Goal: Check status: Check status

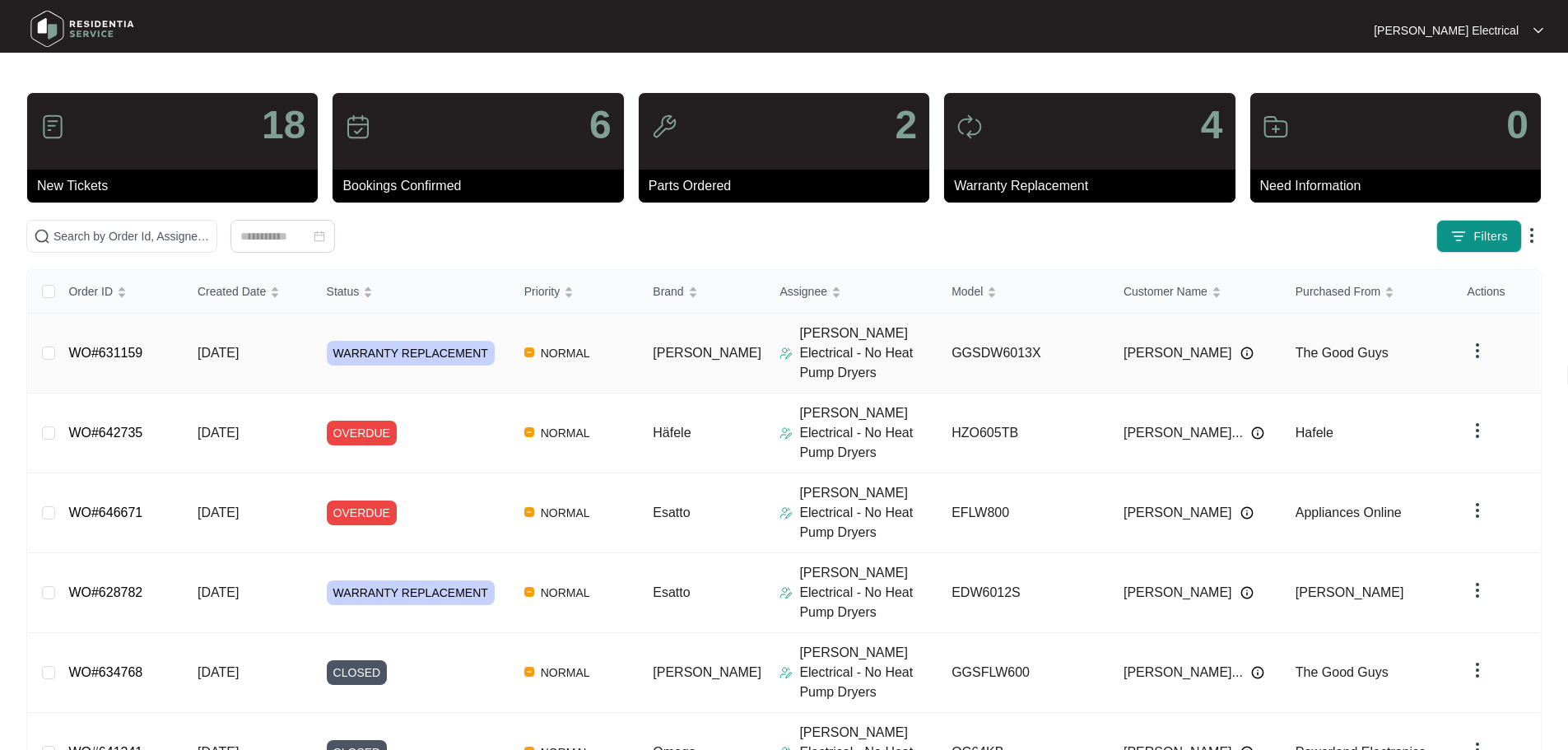
click at [397, 341] on span "WARRANTY REPLACEMENT" at bounding box center [410, 353] width 168 height 25
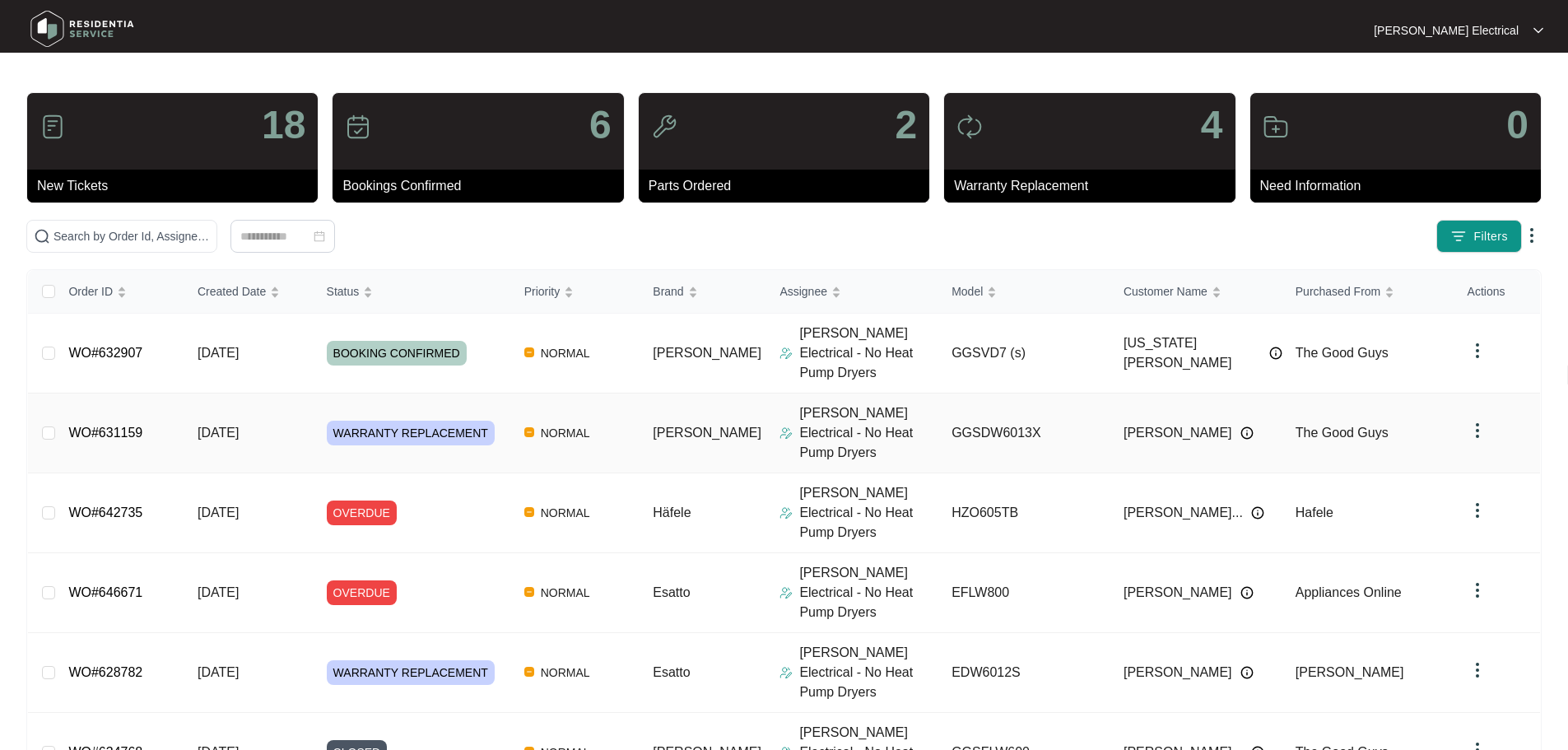
click at [365, 421] on span "WARRANTY REPLACEMENT" at bounding box center [410, 433] width 168 height 25
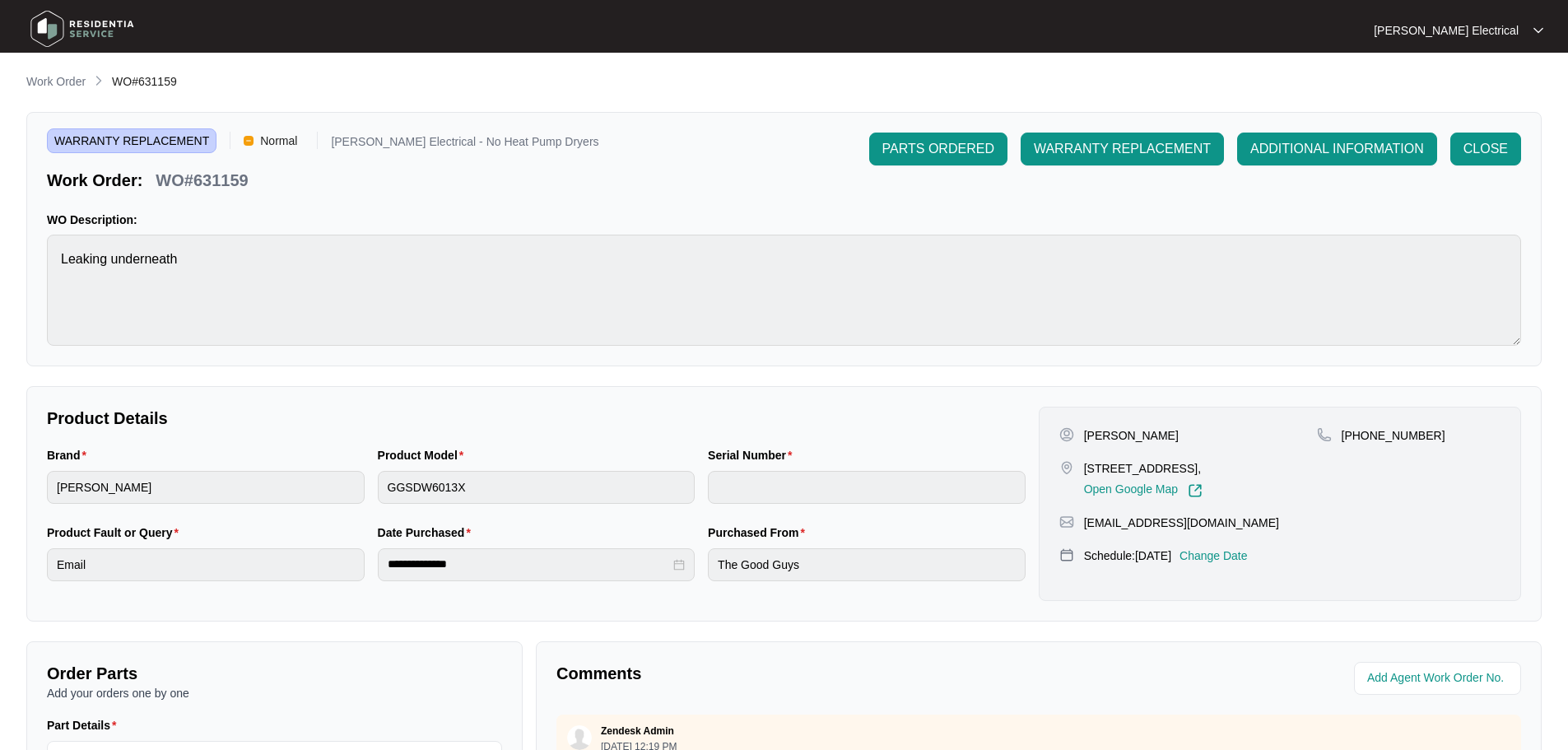
scroll to position [342, 0]
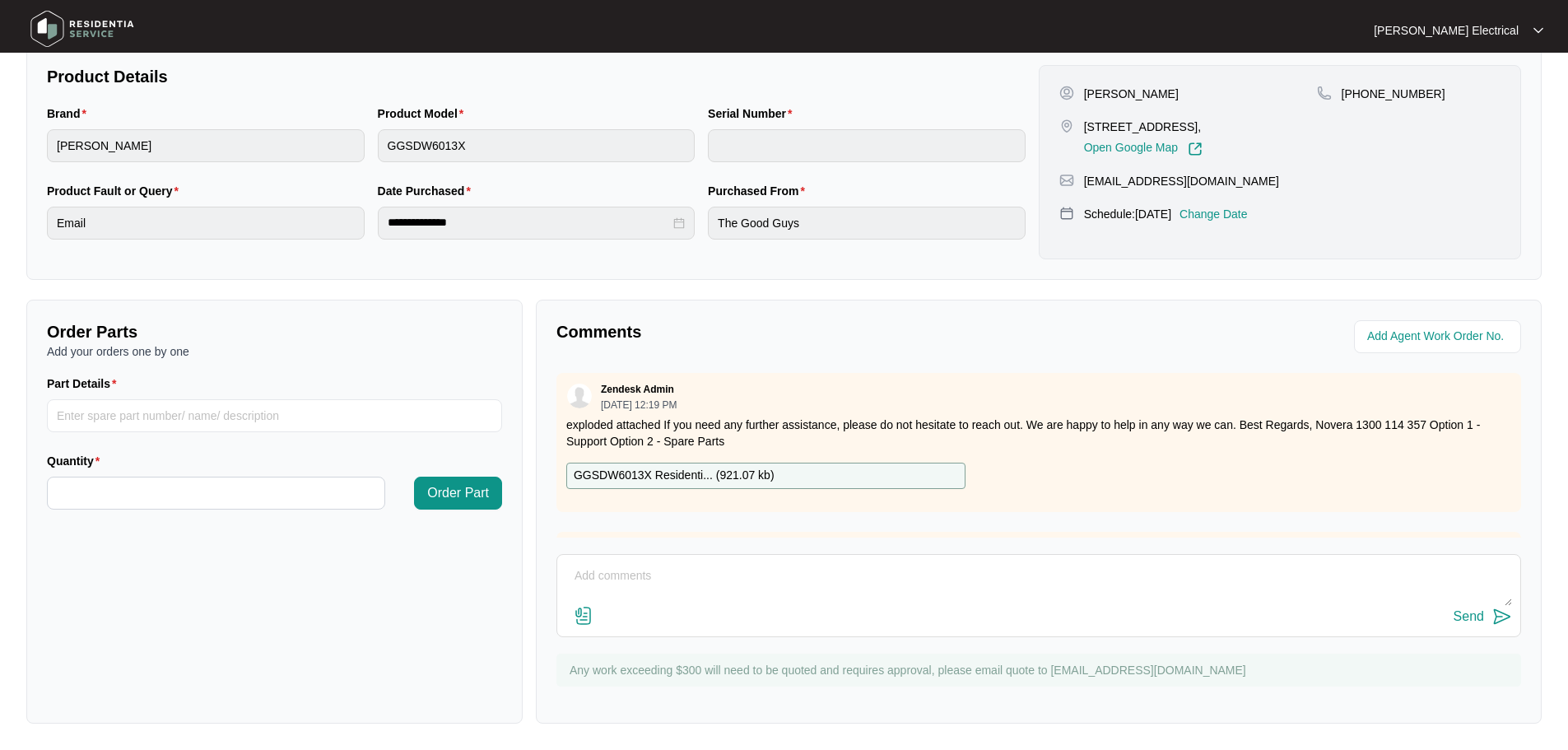
click at [590, 576] on textarea at bounding box center [1039, 584] width 947 height 43
type textarea "HI Team, this New Dishwasher arrived and we attended to replace on: [DATE]. Job…"
click at [1503, 615] on img at bounding box center [1502, 617] width 19 height 19
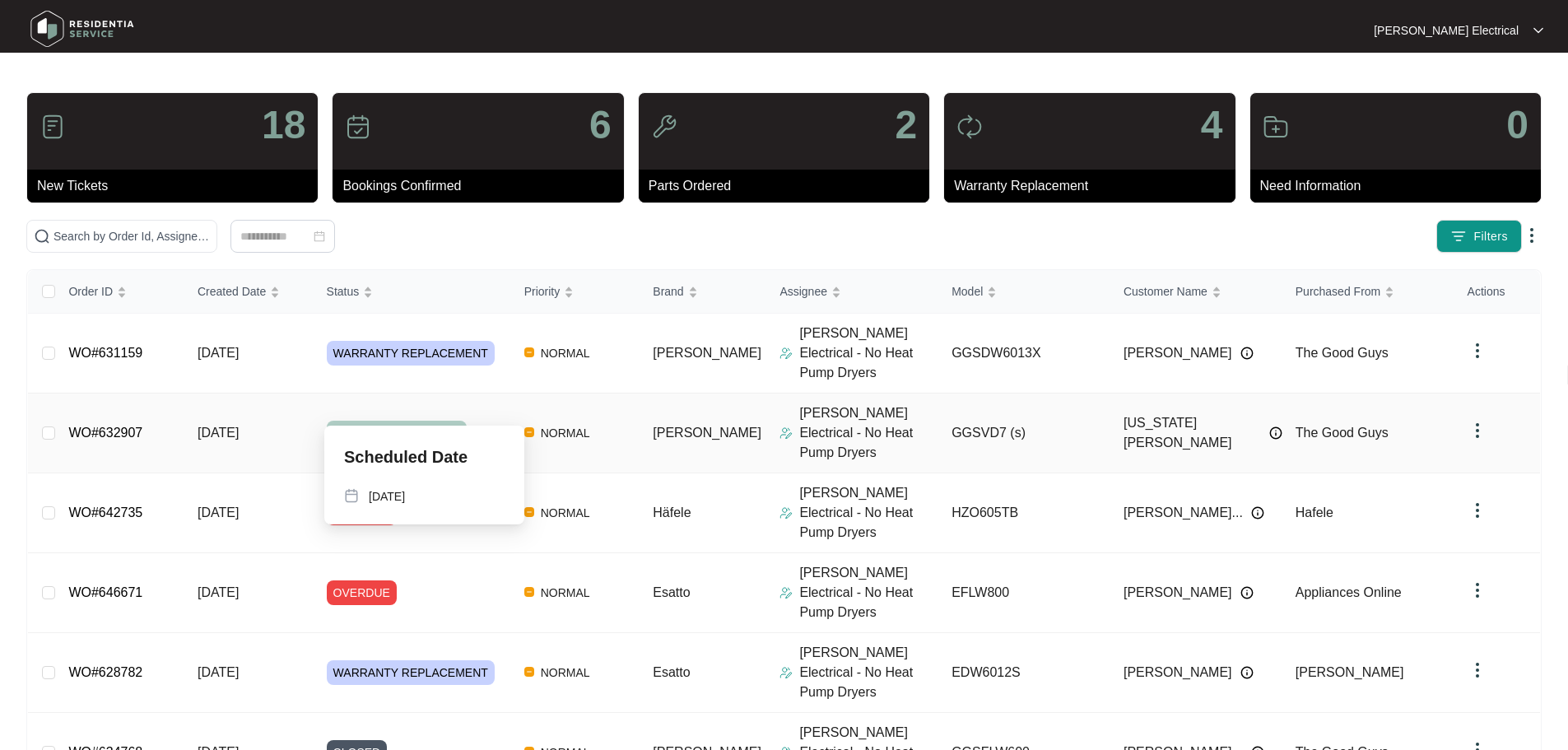
click at [439, 421] on span "BOOKING CONFIRMED" at bounding box center [396, 433] width 140 height 25
